Goal: Task Accomplishment & Management: Manage account settings

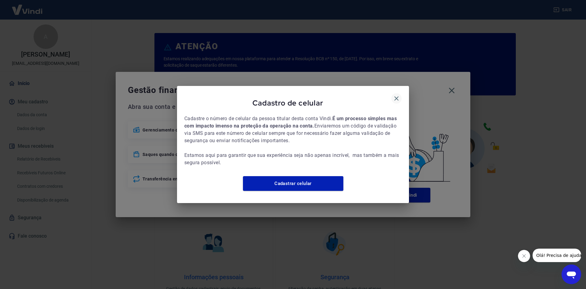
click at [398, 95] on icon "button" at bounding box center [396, 98] width 7 height 7
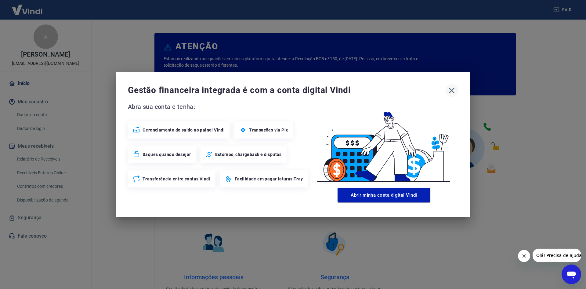
click at [456, 91] on icon "button" at bounding box center [452, 91] width 10 height 10
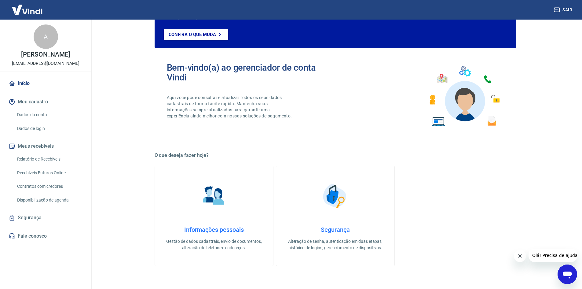
scroll to position [61, 0]
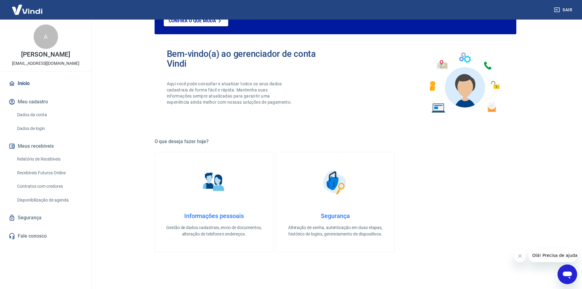
click at [40, 146] on button "Meus recebíveis" at bounding box center [45, 145] width 77 height 13
click at [42, 160] on link "Relatório de Recebíveis" at bounding box center [49, 159] width 69 height 13
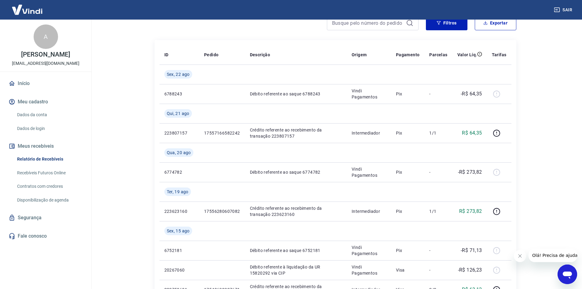
scroll to position [61, 0]
click at [44, 174] on link "Recebíveis Futuros Online" at bounding box center [49, 172] width 69 height 13
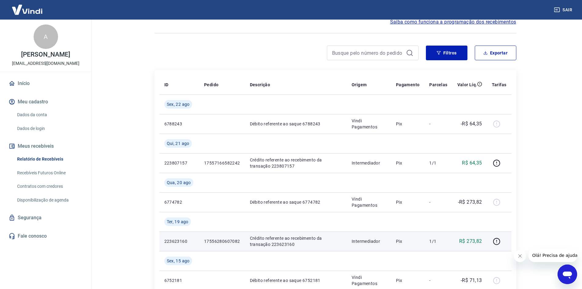
scroll to position [153, 0]
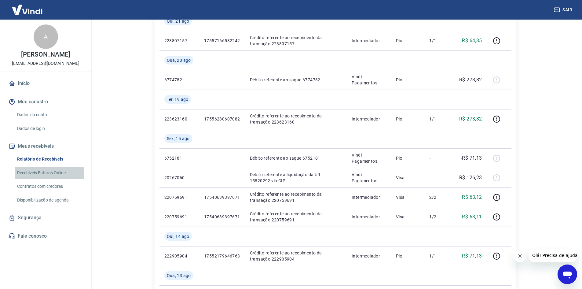
click at [43, 174] on link "Recebíveis Futuros Online" at bounding box center [49, 172] width 69 height 13
